Goal: Check status: Check status

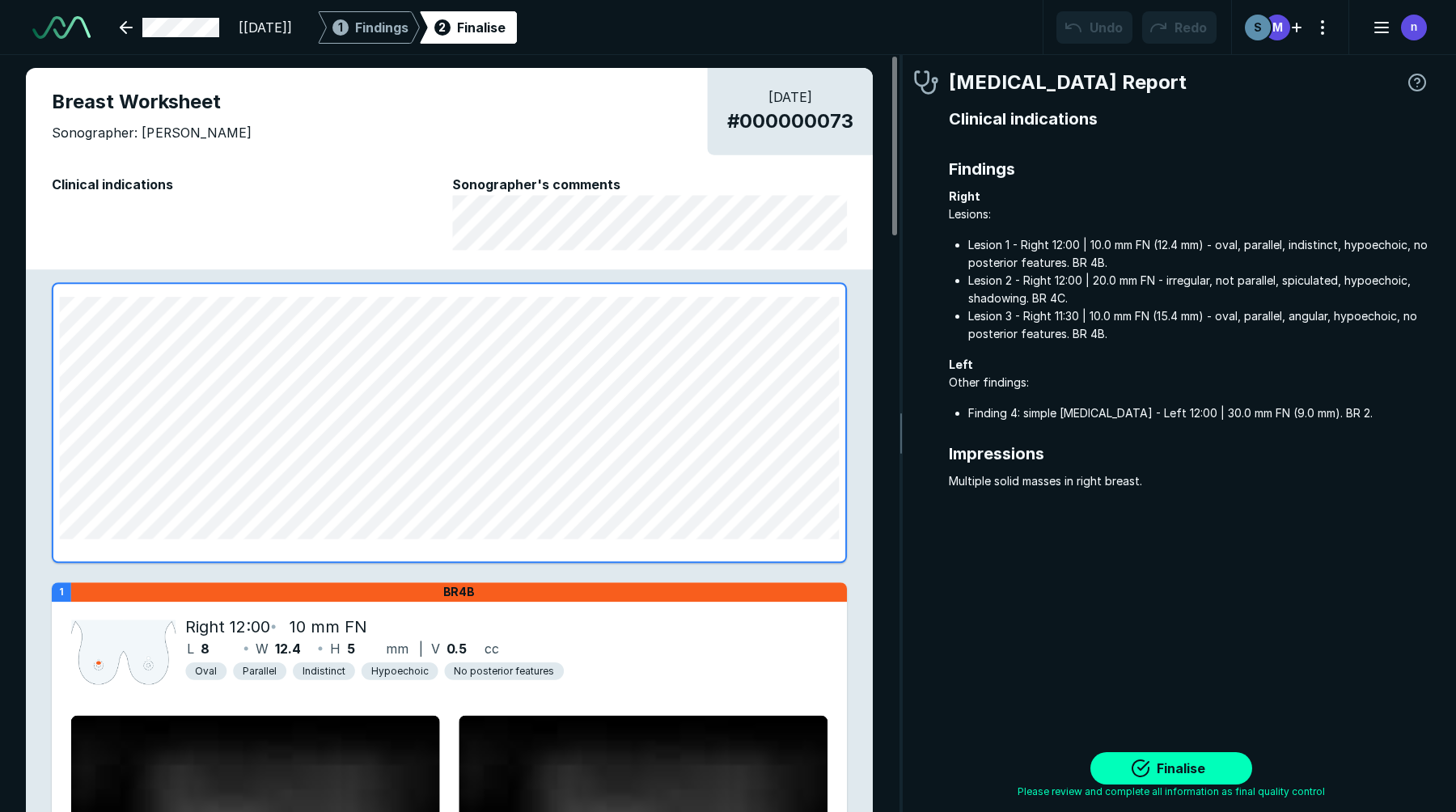
scroll to position [5449, 8632]
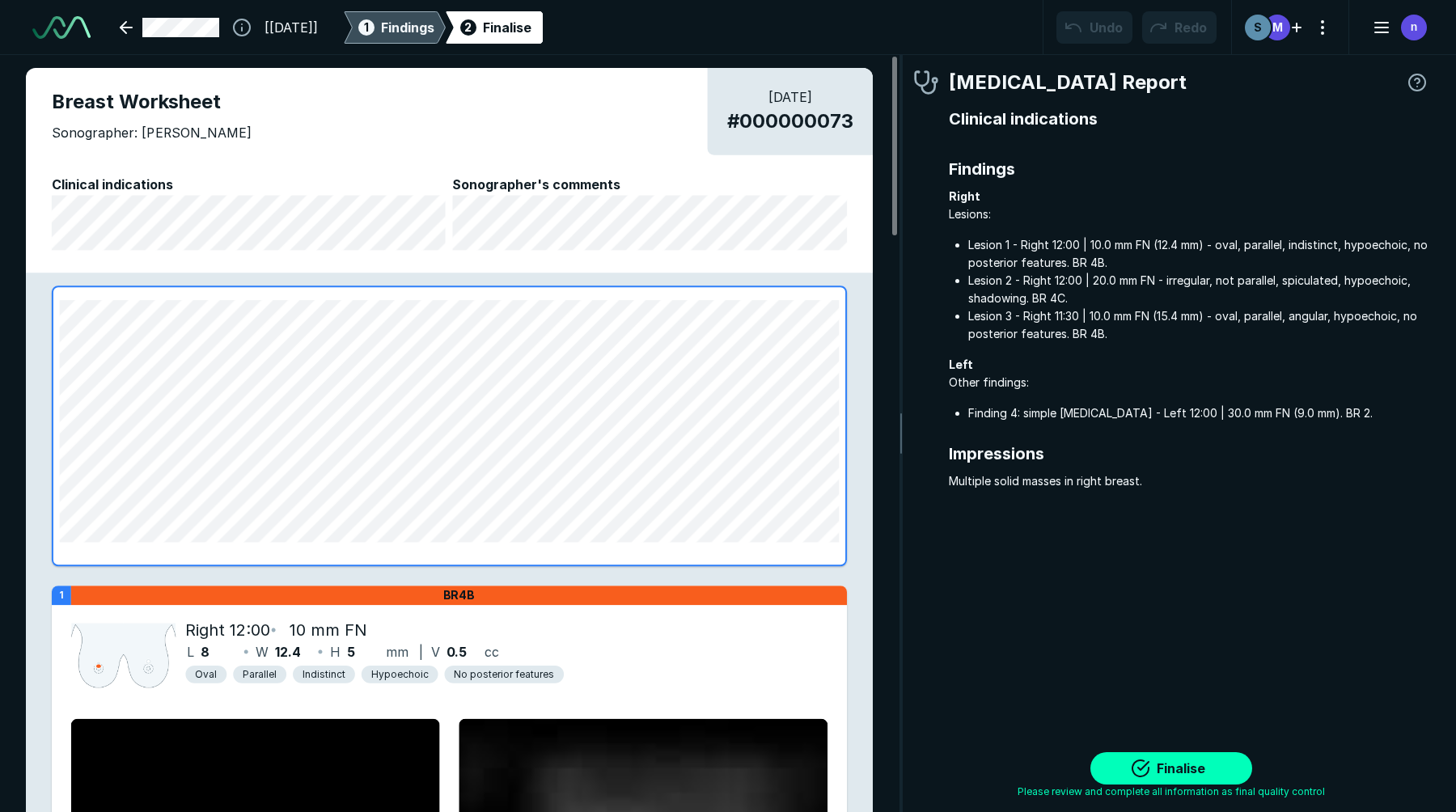
click at [418, 22] on span "Findings" at bounding box center [408, 28] width 53 height 20
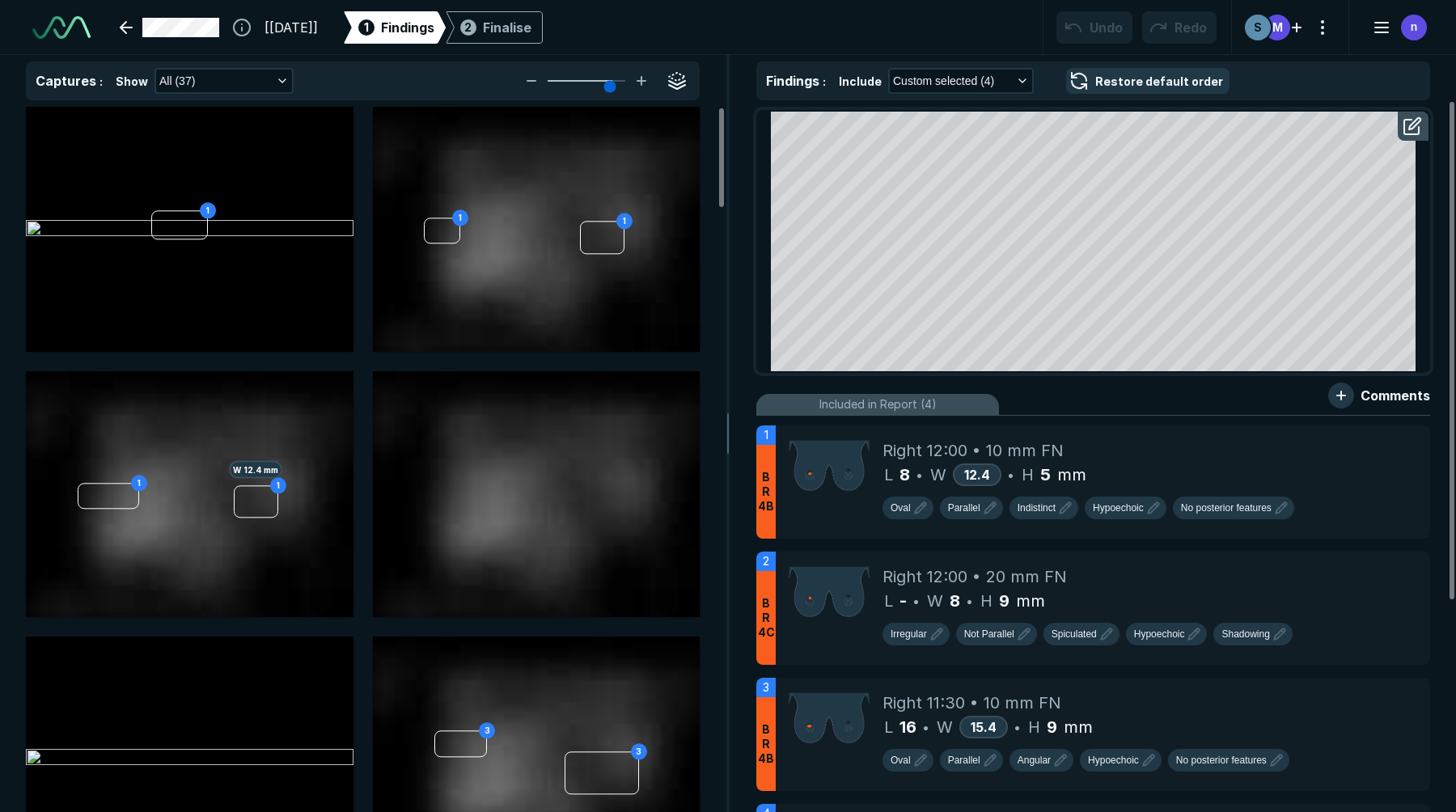
scroll to position [3211, 5097]
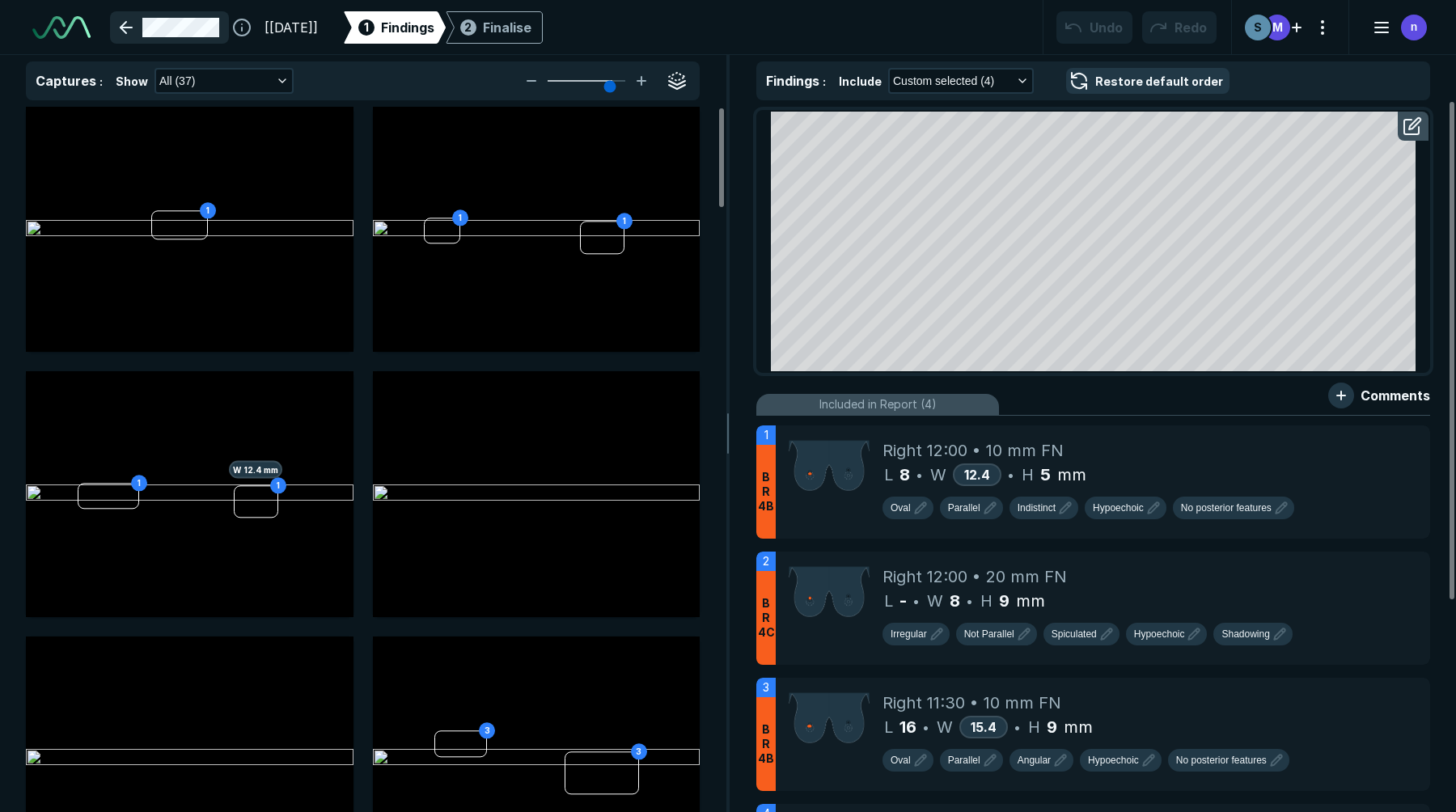
click at [217, 23] on link at bounding box center [170, 28] width 119 height 33
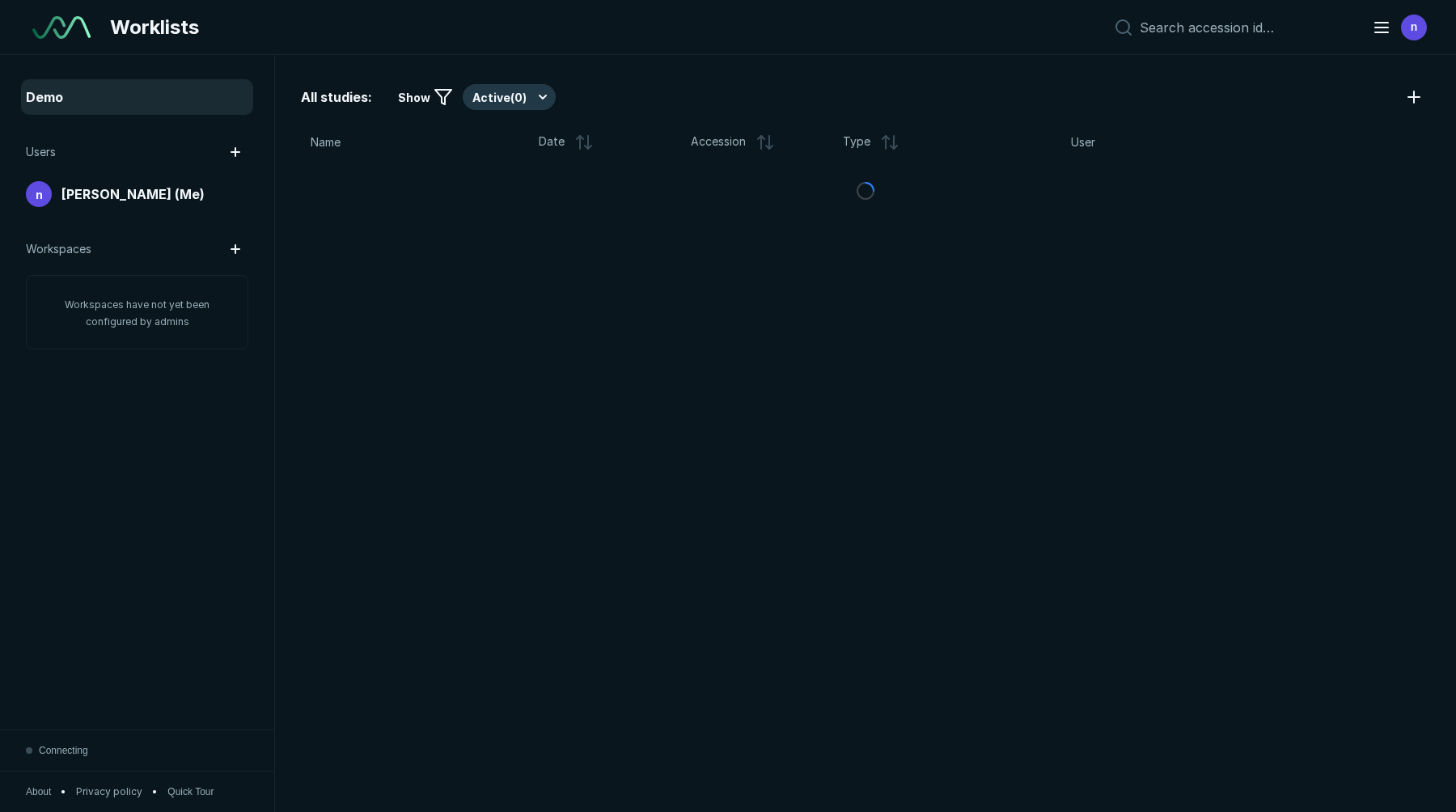
scroll to position [5190, 7135]
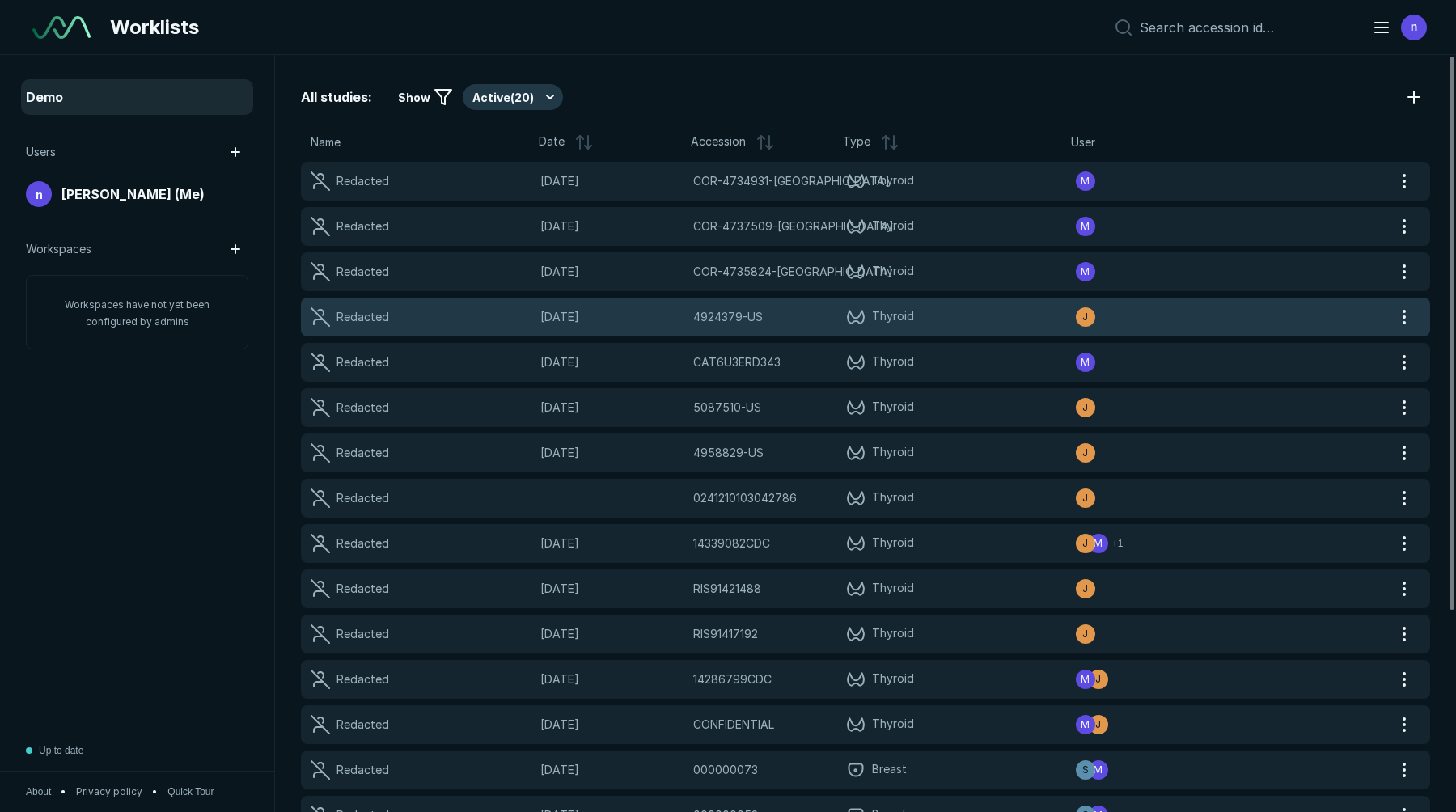
click at [722, 319] on span "4924379-US" at bounding box center [728, 317] width 70 height 18
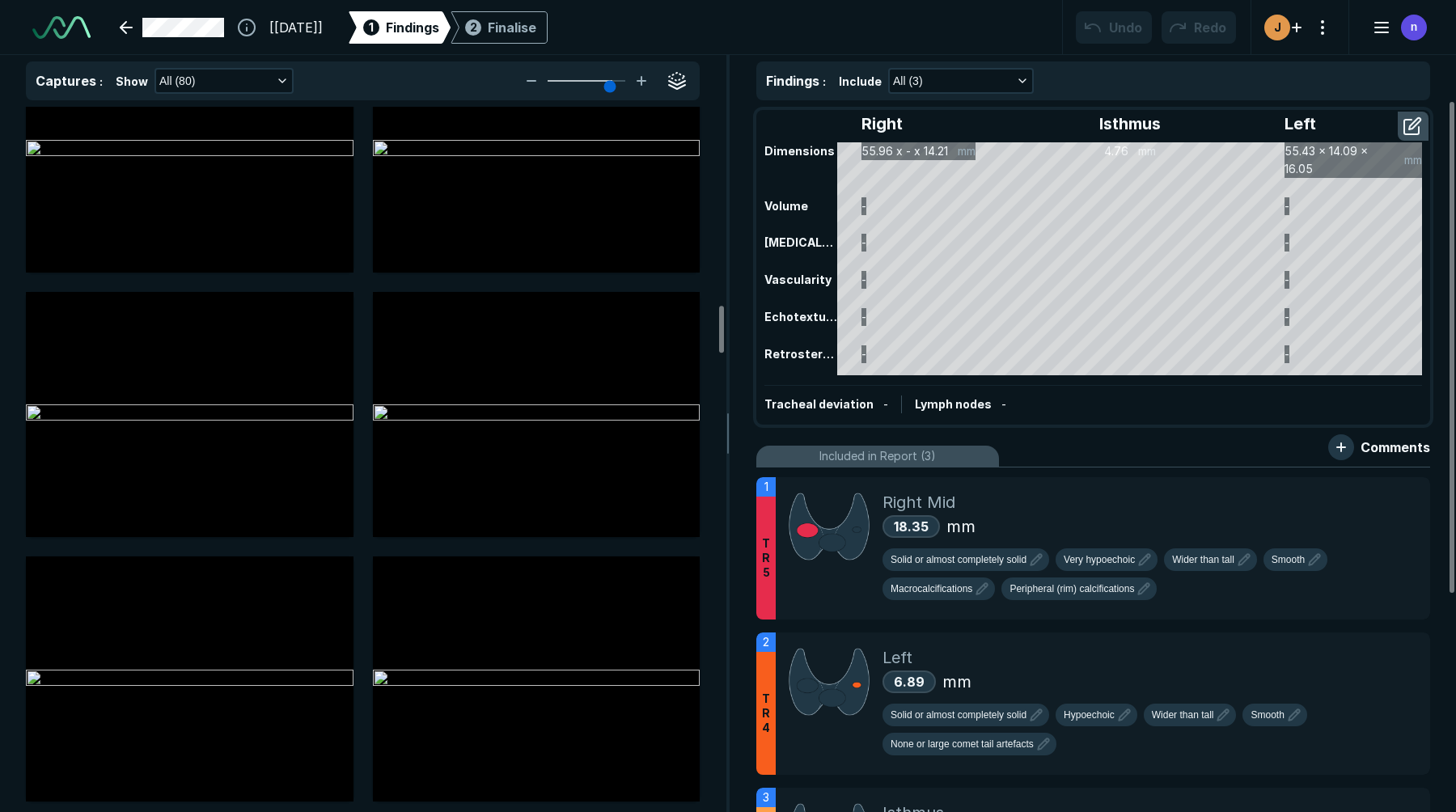
scroll to position [2999, 0]
